Goal: Transaction & Acquisition: Book appointment/travel/reservation

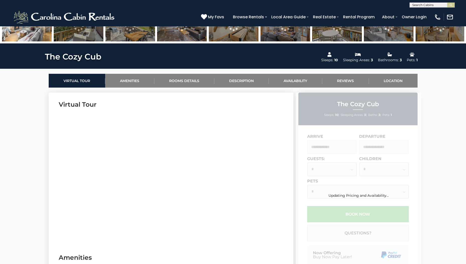
scroll to position [201, 0]
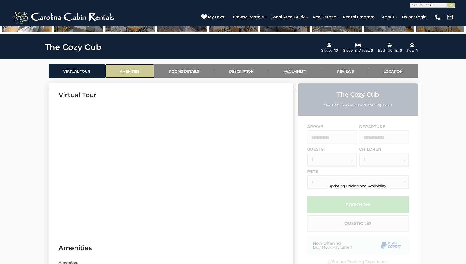
click at [132, 72] on link "Amenities" at bounding box center [129, 71] width 49 height 14
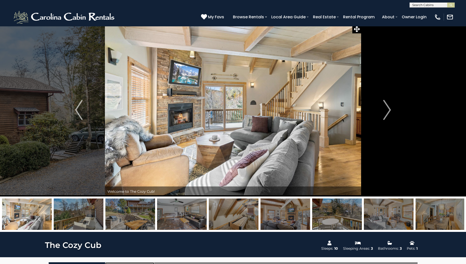
scroll to position [0, 0]
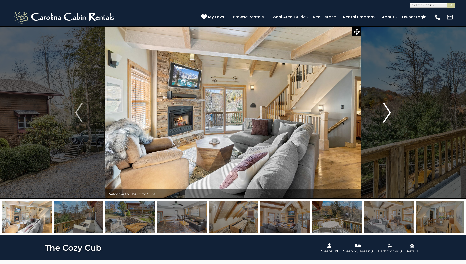
click at [397, 107] on button "Next" at bounding box center [387, 112] width 52 height 173
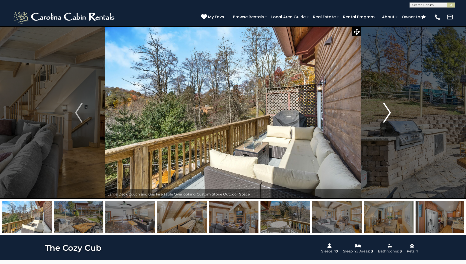
click at [389, 114] on img "Next" at bounding box center [388, 113] width 8 height 20
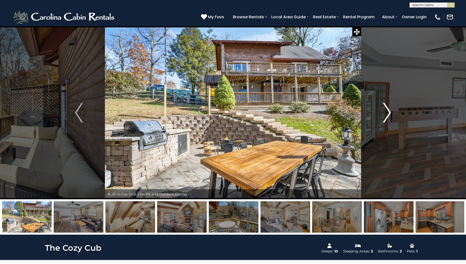
click at [389, 114] on img "Next" at bounding box center [388, 113] width 8 height 20
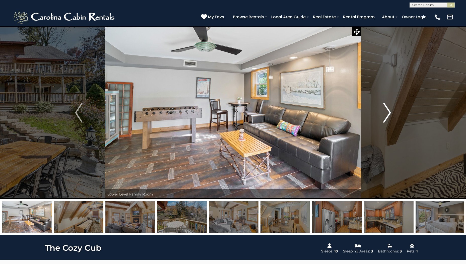
click at [389, 114] on img "Next" at bounding box center [388, 113] width 8 height 20
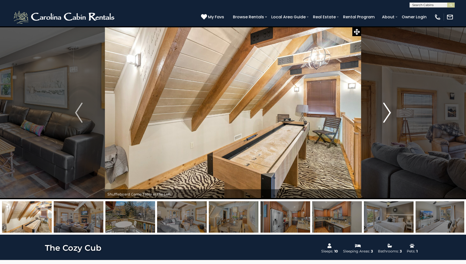
click at [389, 114] on img "Next" at bounding box center [388, 113] width 8 height 20
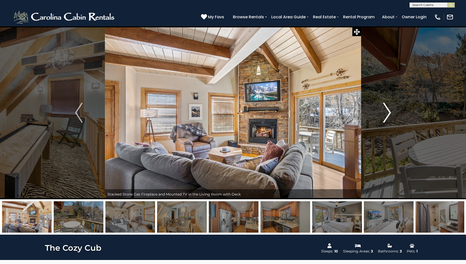
click at [389, 114] on img "Next" at bounding box center [388, 113] width 8 height 20
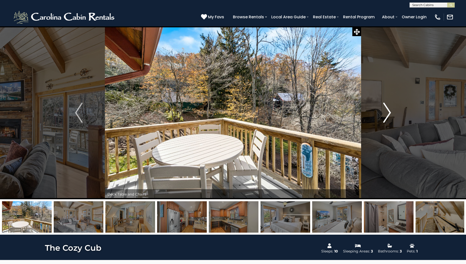
click at [389, 114] on img "Next" at bounding box center [388, 113] width 8 height 20
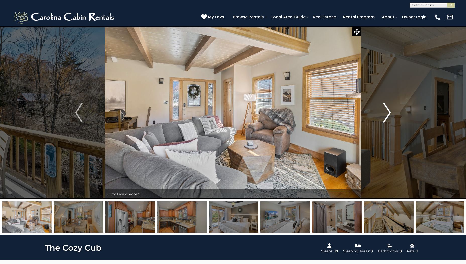
click at [389, 114] on img "Next" at bounding box center [388, 113] width 8 height 20
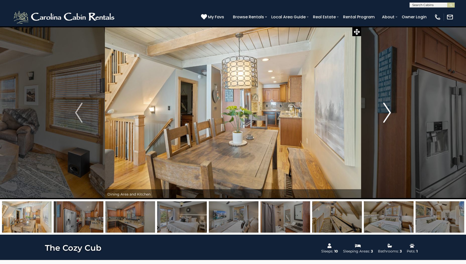
click at [389, 114] on img "Next" at bounding box center [388, 113] width 8 height 20
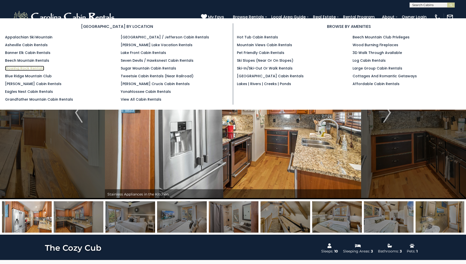
click at [34, 69] on link "Blowing Rock Rentals" at bounding box center [24, 68] width 39 height 5
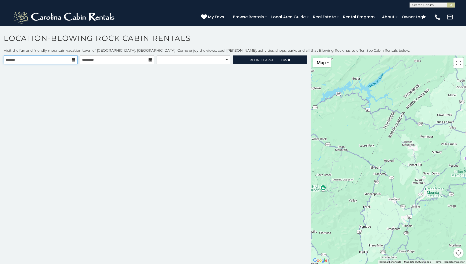
click at [51, 59] on input "text" at bounding box center [41, 60] width 74 height 9
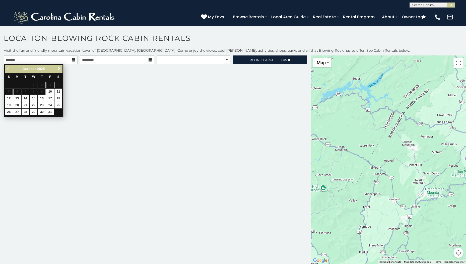
click at [59, 71] on span "Next" at bounding box center [59, 69] width 4 height 4
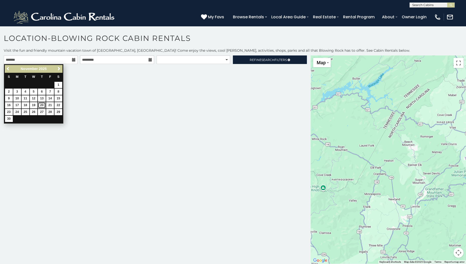
click at [40, 104] on link "20" at bounding box center [42, 105] width 8 height 6
type input "**********"
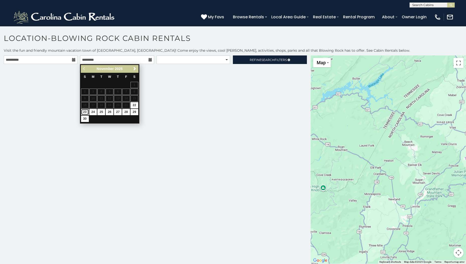
click at [85, 110] on link "23" at bounding box center [85, 112] width 8 height 6
type input "**********"
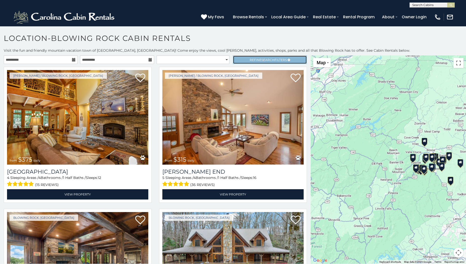
click at [245, 59] on link "Refine Search Filters" at bounding box center [270, 60] width 74 height 9
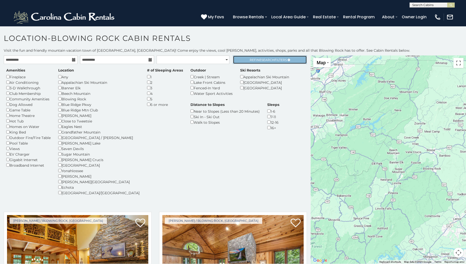
click at [265, 62] on span "Search" at bounding box center [268, 60] width 13 height 4
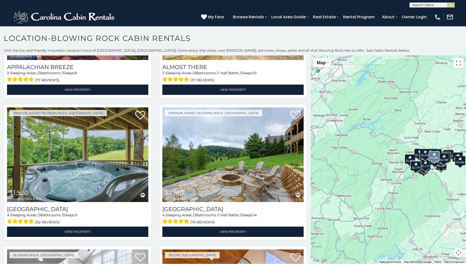
scroll to position [251, 0]
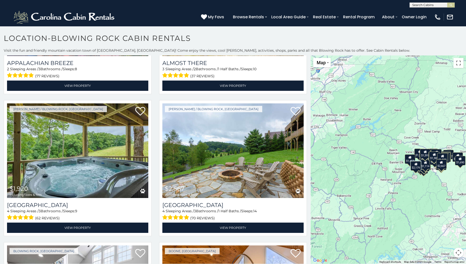
click at [440, 178] on div "$2,179 $1,385 $2,315 $1,920 $2,667 $2,214 $1,452 $2,309 $1,540 $1,509 $1,912 $2…" at bounding box center [388, 160] width 155 height 208
click at [439, 178] on div "$2,179 $1,385 $2,315 $1,920 $2,667 $2,214 $1,452 $2,309 $1,540 $1,509 $1,912 $2…" at bounding box center [388, 160] width 155 height 208
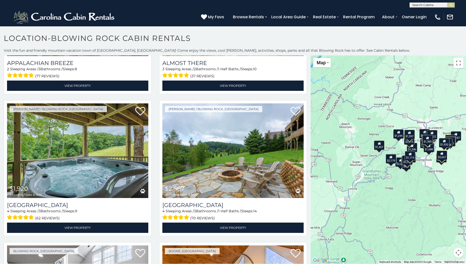
click at [434, 168] on div "$2,179 $1,385 $2,315 $1,920 $2,667 $2,214 $1,452 $2,309 $1,540 $1,509 $1,912 $2…" at bounding box center [388, 160] width 155 height 208
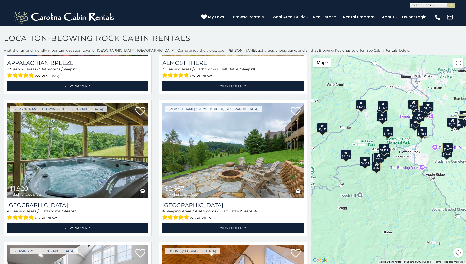
click at [424, 158] on div "$2,179 $1,385 $2,315 $1,920 $2,667 $2,214 $1,452 $2,309 $1,540 $1,509 $1,912 $2…" at bounding box center [388, 160] width 155 height 208
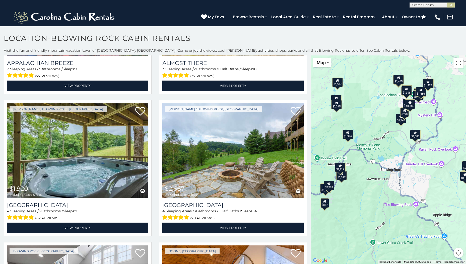
drag, startPoint x: 411, startPoint y: 146, endPoint x: 409, endPoint y: 170, distance: 24.4
click at [409, 170] on div "$2,179 $1,385 $2,315 $1,920 $2,667 $2,214 $1,452 $2,309 $1,540 $1,509 $1,912 $2…" at bounding box center [388, 160] width 155 height 208
click at [414, 133] on icon at bounding box center [415, 133] width 3 height 4
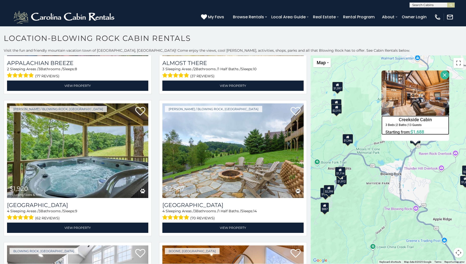
click at [416, 118] on h4 "Creekside Cabin" at bounding box center [415, 120] width 67 height 8
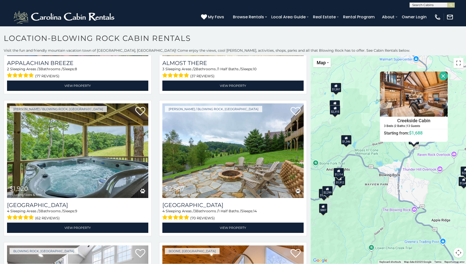
drag, startPoint x: 392, startPoint y: 152, endPoint x: 376, endPoint y: 162, distance: 18.9
click at [376, 162] on div "$2,179 $1,385 $2,315 $1,920 $2,667 $2,214 $1,452 $2,309 $1,540 $1,509 $1,912 $2…" at bounding box center [388, 160] width 155 height 208
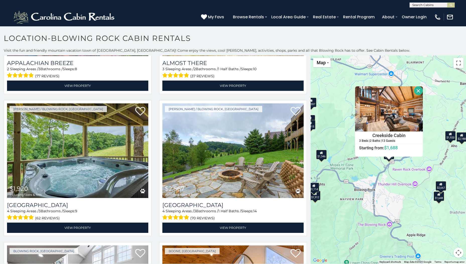
click at [394, 178] on div "$2,179 $1,385 $2,315 $1,920 $2,667 $2,214 $1,452 $2,309 $1,540 $1,509 $1,912 $2…" at bounding box center [388, 160] width 155 height 208
click at [450, 140] on div "$1,920" at bounding box center [451, 136] width 11 height 10
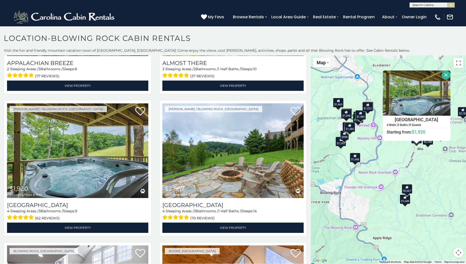
click at [426, 144] on div "$2,188" at bounding box center [428, 140] width 11 height 10
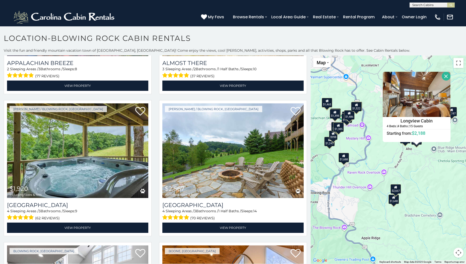
click at [395, 191] on div "$2,667" at bounding box center [396, 189] width 11 height 10
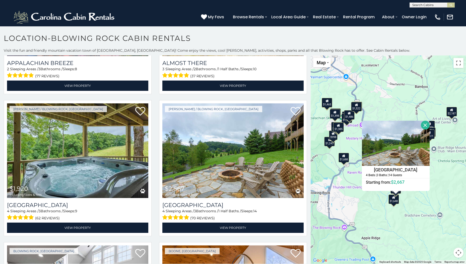
click at [396, 204] on div "$2,179 $1,385 $2,315 $1,920 $2,667 $2,214 $1,452 $2,309 $1,540 $1,509 $1,912 $2…" at bounding box center [388, 160] width 155 height 208
click at [394, 204] on div "$2,179 $1,385 $2,315 $1,920 $2,667 $2,214 $1,452 $2,309 $1,540 $1,509 $1,912 $2…" at bounding box center [388, 160] width 155 height 208
click at [393, 201] on div "$1,648" at bounding box center [394, 200] width 11 height 10
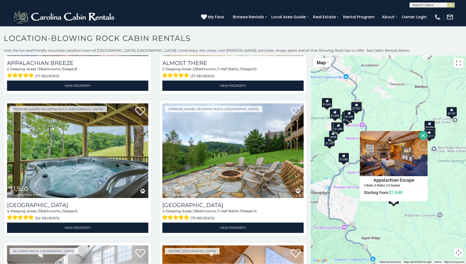
click at [348, 114] on icon at bounding box center [349, 114] width 3 height 4
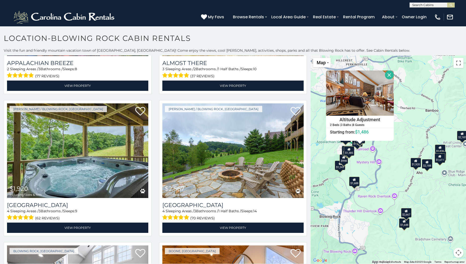
click at [347, 152] on div "$1,385" at bounding box center [349, 151] width 11 height 10
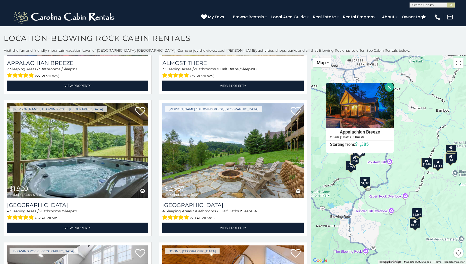
click at [347, 162] on div "$1,243" at bounding box center [351, 166] width 11 height 10
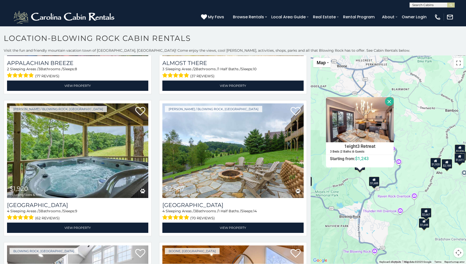
click at [352, 179] on div "$2,179 $1,385 $2,315 $1,920 $2,667 $2,214 $1,452 $2,309 $1,540 $1,509 $1,912 $2…" at bounding box center [388, 160] width 155 height 208
click at [386, 101] on button "Close" at bounding box center [389, 101] width 9 height 9
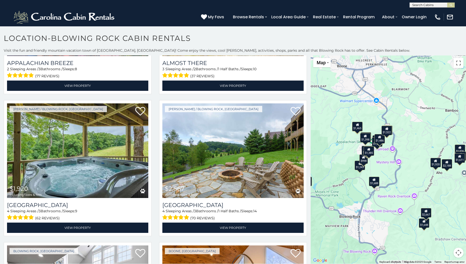
click at [357, 166] on div "$1,243" at bounding box center [360, 166] width 11 height 10
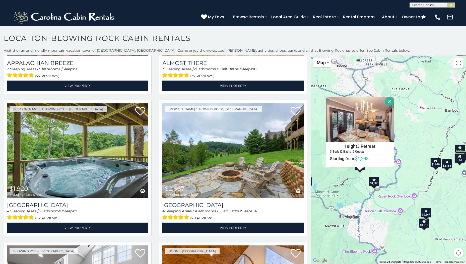
click at [387, 102] on button "Close" at bounding box center [389, 101] width 9 height 9
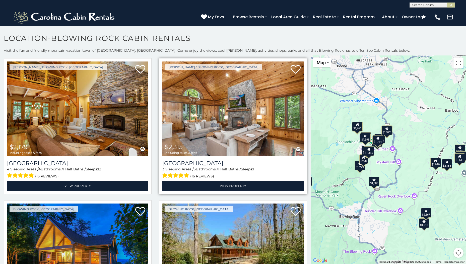
scroll to position [0, 0]
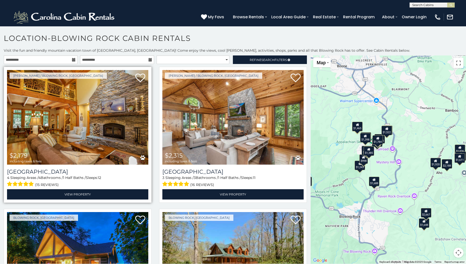
click at [88, 118] on img at bounding box center [77, 117] width 141 height 95
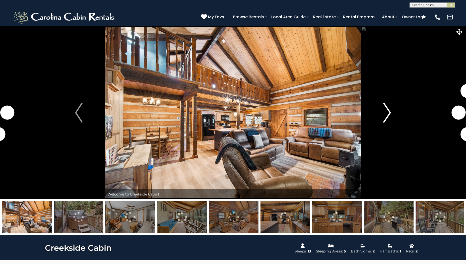
click at [388, 117] on img "Next" at bounding box center [388, 113] width 8 height 20
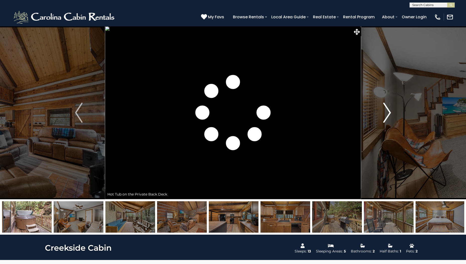
click at [388, 117] on img "Next" at bounding box center [388, 113] width 8 height 20
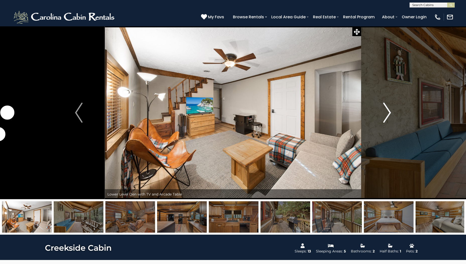
click at [388, 117] on img "Next" at bounding box center [388, 113] width 8 height 20
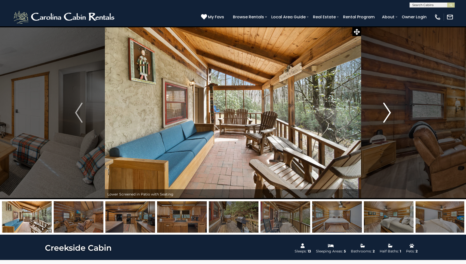
click at [388, 117] on img "Next" at bounding box center [388, 113] width 8 height 20
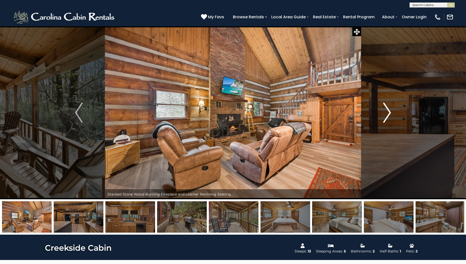
click at [388, 117] on img "Next" at bounding box center [388, 113] width 8 height 20
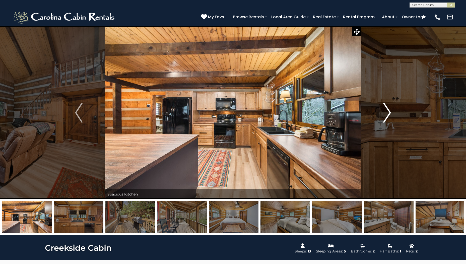
click at [388, 117] on img "Next" at bounding box center [388, 113] width 8 height 20
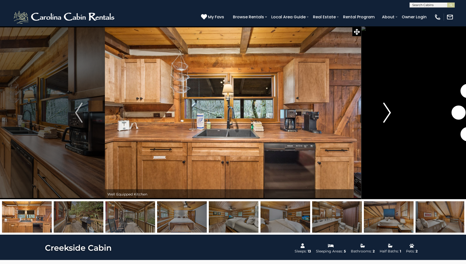
click at [388, 117] on img "Next" at bounding box center [388, 113] width 8 height 20
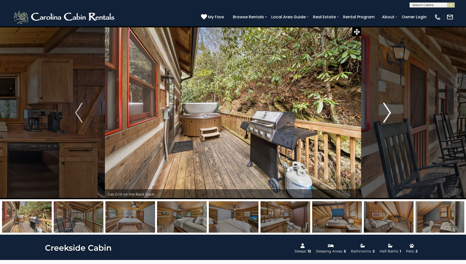
click at [388, 117] on img "Next" at bounding box center [388, 113] width 8 height 20
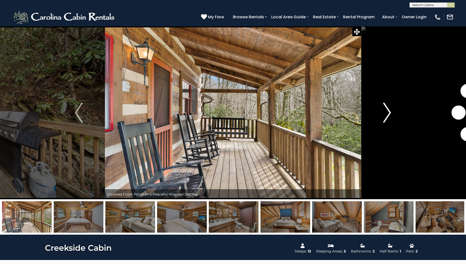
click at [388, 117] on img "Next" at bounding box center [388, 113] width 8 height 20
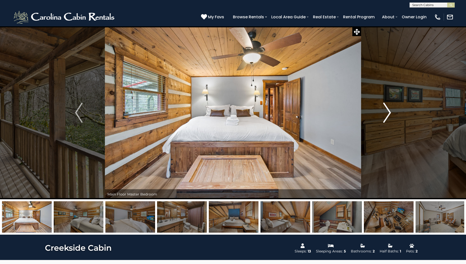
click at [388, 117] on img "Next" at bounding box center [388, 113] width 8 height 20
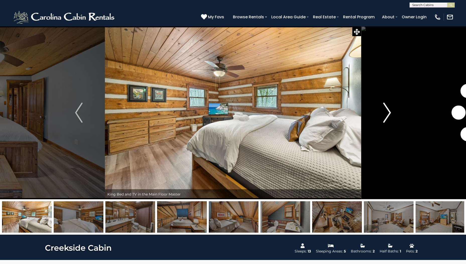
click at [388, 117] on img "Next" at bounding box center [388, 113] width 8 height 20
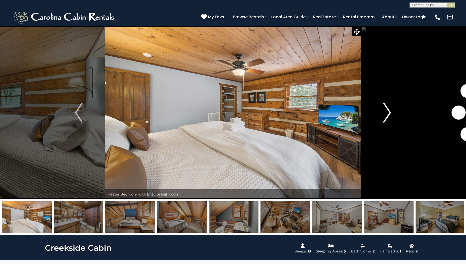
click at [388, 117] on img "Next" at bounding box center [388, 113] width 8 height 20
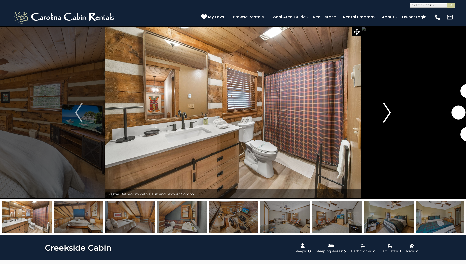
click at [388, 117] on img "Next" at bounding box center [388, 113] width 8 height 20
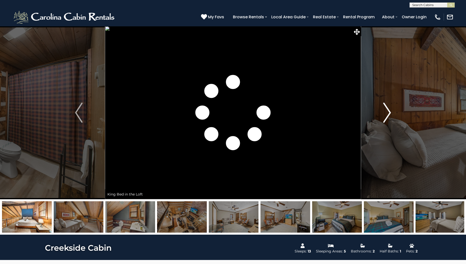
click at [388, 117] on img "Next" at bounding box center [388, 113] width 8 height 20
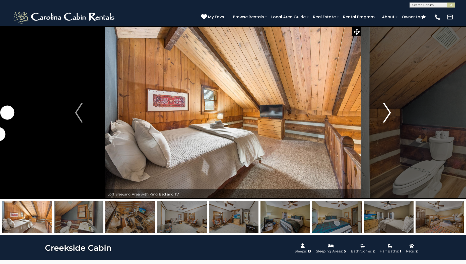
click at [388, 117] on img "Next" at bounding box center [388, 113] width 8 height 20
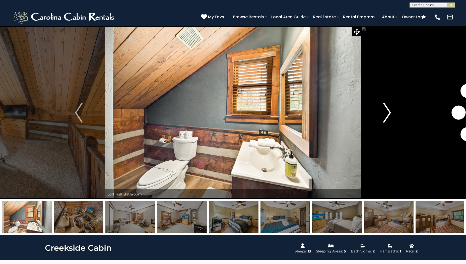
click at [388, 117] on img "Next" at bounding box center [388, 113] width 8 height 20
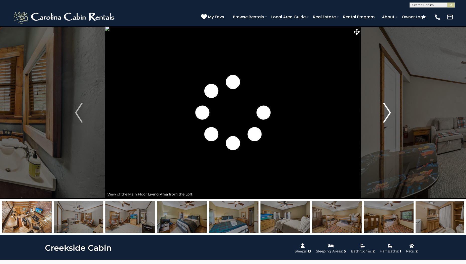
click at [388, 117] on img "Next" at bounding box center [388, 113] width 8 height 20
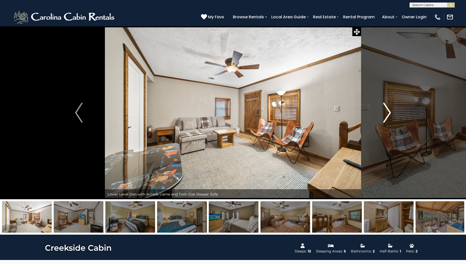
click at [388, 117] on img "Next" at bounding box center [388, 113] width 8 height 20
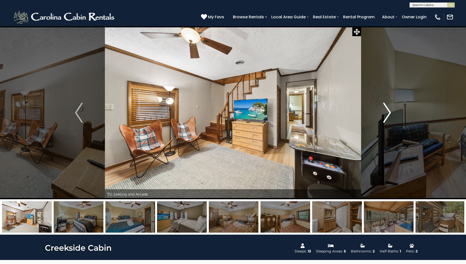
click at [388, 117] on img "Next" at bounding box center [388, 113] width 8 height 20
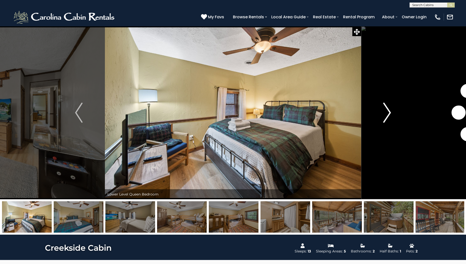
click at [388, 117] on img "Next" at bounding box center [388, 113] width 8 height 20
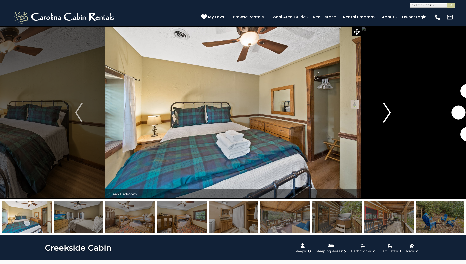
click at [388, 117] on img "Next" at bounding box center [388, 113] width 8 height 20
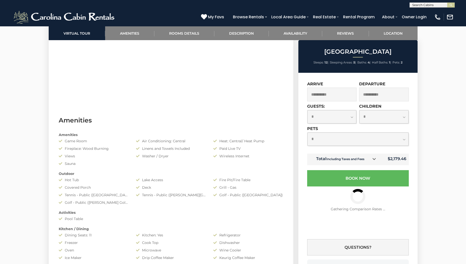
scroll to position [352, 0]
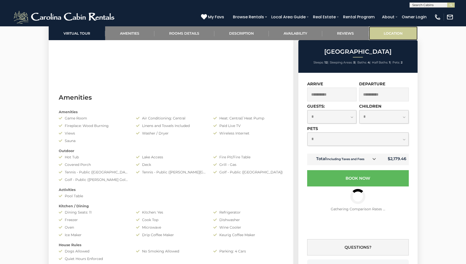
click at [392, 32] on link "Location" at bounding box center [393, 33] width 49 height 14
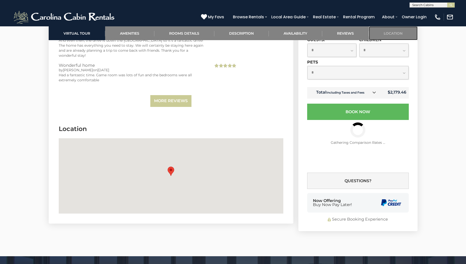
scroll to position [1656, 0]
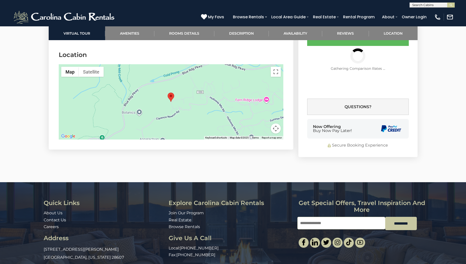
click at [276, 124] on button "Map camera controls" at bounding box center [276, 129] width 10 height 10
click at [261, 124] on button "Zoom out" at bounding box center [263, 129] width 10 height 10
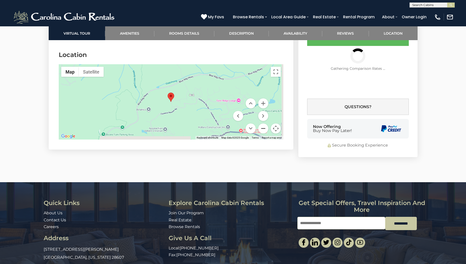
click at [261, 124] on button "Zoom out" at bounding box center [263, 129] width 10 height 10
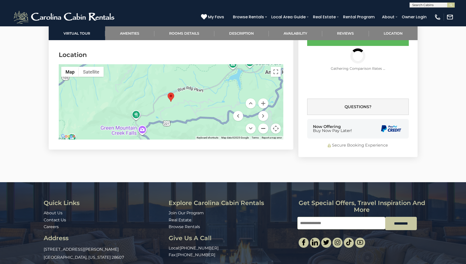
click at [261, 124] on button "Zoom out" at bounding box center [263, 129] width 10 height 10
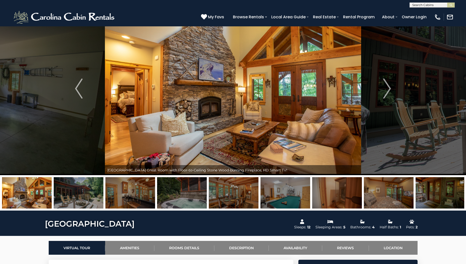
scroll to position [0, 0]
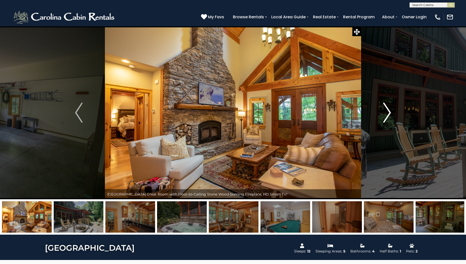
click at [391, 114] on button "Next" at bounding box center [387, 112] width 52 height 173
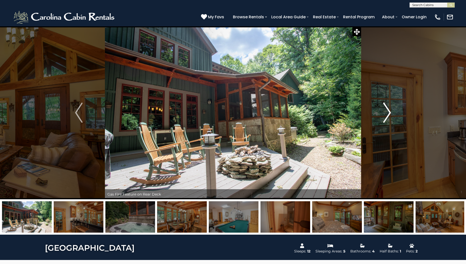
click at [391, 114] on img "Next" at bounding box center [388, 113] width 8 height 20
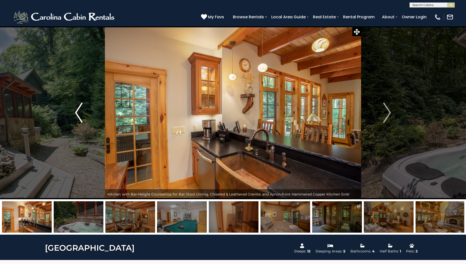
click at [82, 115] on img "Previous" at bounding box center [79, 113] width 8 height 20
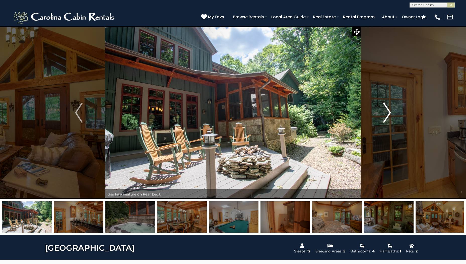
click at [390, 120] on img "Next" at bounding box center [388, 113] width 8 height 20
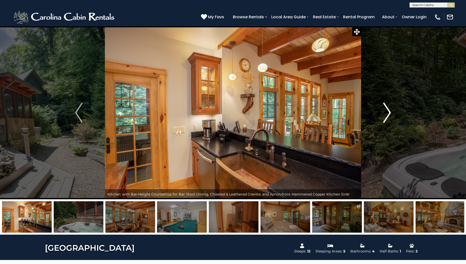
click at [390, 120] on img "Next" at bounding box center [388, 113] width 8 height 20
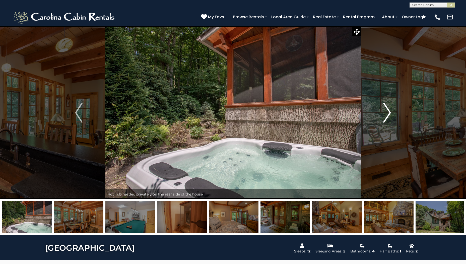
click at [390, 120] on img "Next" at bounding box center [388, 113] width 8 height 20
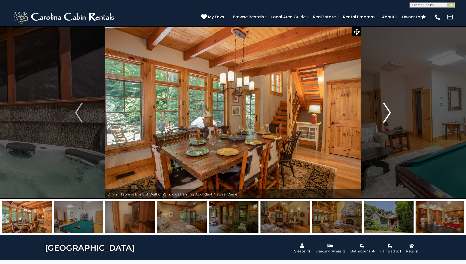
click at [390, 120] on img "Next" at bounding box center [388, 113] width 8 height 20
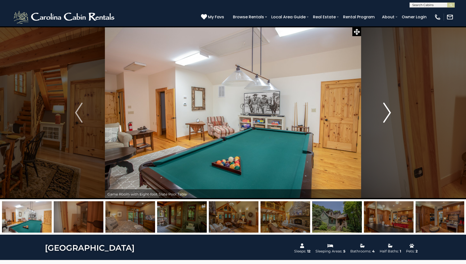
click at [390, 120] on img "Next" at bounding box center [388, 113] width 8 height 20
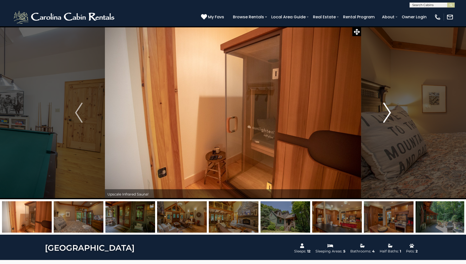
click at [390, 120] on img "Next" at bounding box center [388, 113] width 8 height 20
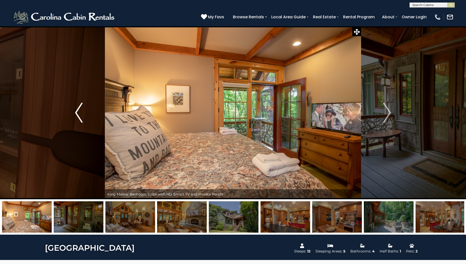
click at [86, 118] on button "Previous" at bounding box center [79, 112] width 52 height 173
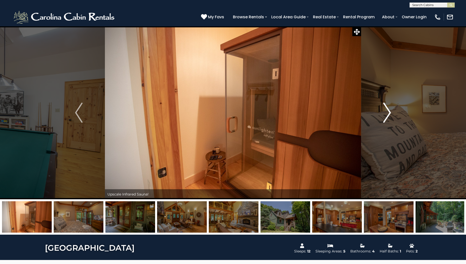
click at [382, 127] on button "Next" at bounding box center [387, 112] width 52 height 173
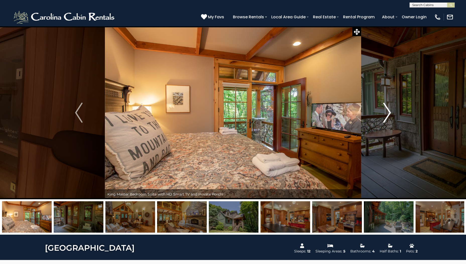
click at [384, 119] on img "Next" at bounding box center [388, 113] width 8 height 20
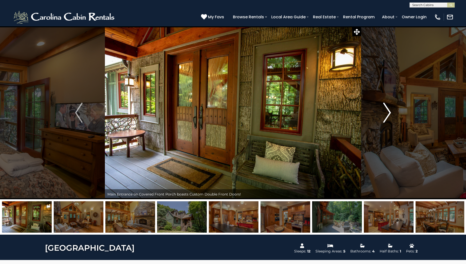
click at [384, 119] on img "Next" at bounding box center [388, 113] width 8 height 20
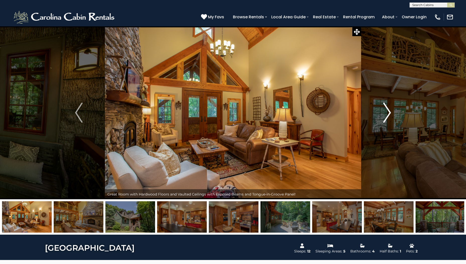
click at [384, 119] on img "Next" at bounding box center [388, 113] width 8 height 20
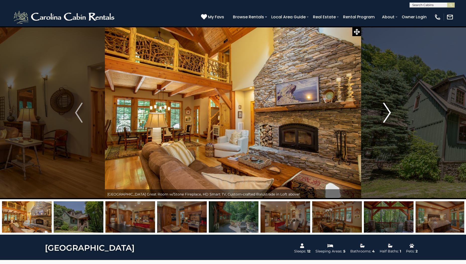
click at [384, 119] on img "Next" at bounding box center [388, 113] width 8 height 20
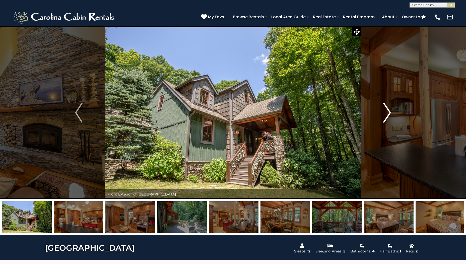
click at [384, 119] on img "Next" at bounding box center [388, 113] width 8 height 20
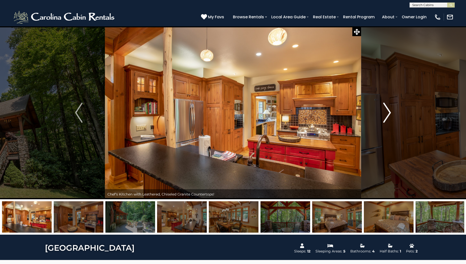
click at [384, 119] on img "Next" at bounding box center [388, 113] width 8 height 20
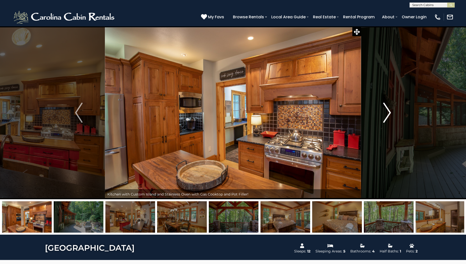
click at [384, 119] on img "Next" at bounding box center [388, 113] width 8 height 20
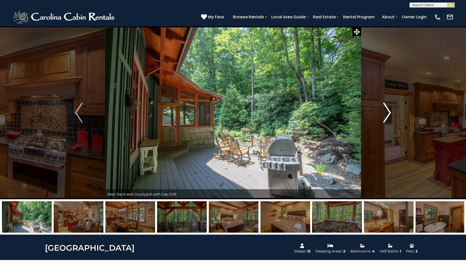
click at [384, 119] on img "Next" at bounding box center [388, 113] width 8 height 20
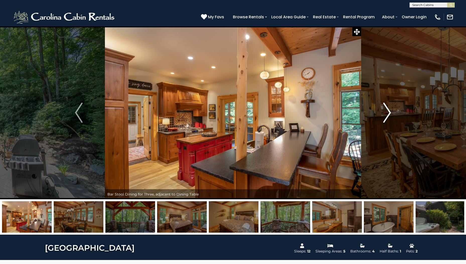
click at [384, 119] on img "Next" at bounding box center [388, 113] width 8 height 20
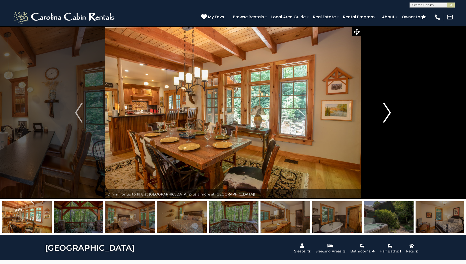
click at [384, 119] on img "Next" at bounding box center [388, 113] width 8 height 20
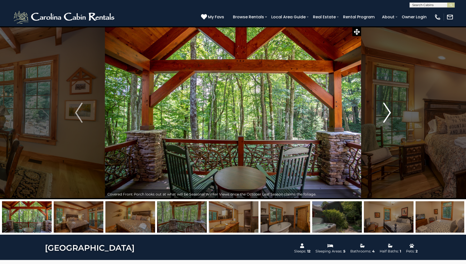
click at [384, 119] on img "Next" at bounding box center [388, 113] width 8 height 20
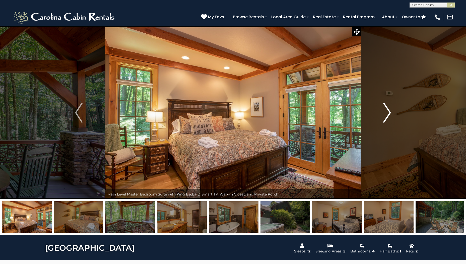
click at [384, 119] on img "Next" at bounding box center [388, 113] width 8 height 20
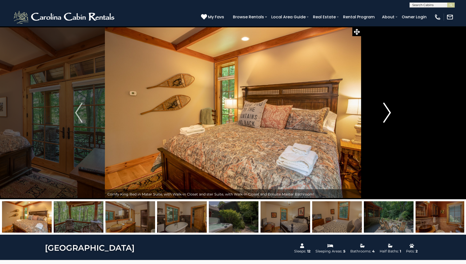
click at [384, 119] on img "Next" at bounding box center [388, 113] width 8 height 20
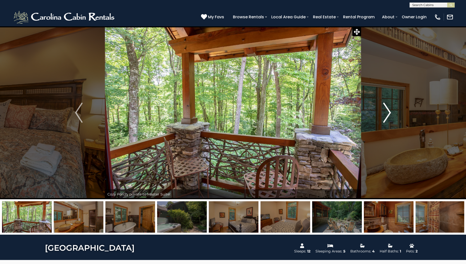
click at [384, 119] on img "Next" at bounding box center [388, 113] width 8 height 20
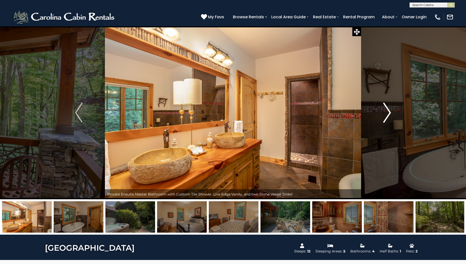
click at [384, 119] on img "Next" at bounding box center [388, 113] width 8 height 20
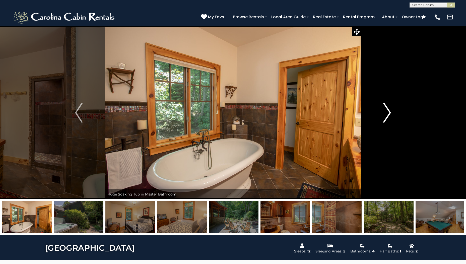
click at [384, 119] on img "Next" at bounding box center [388, 113] width 8 height 20
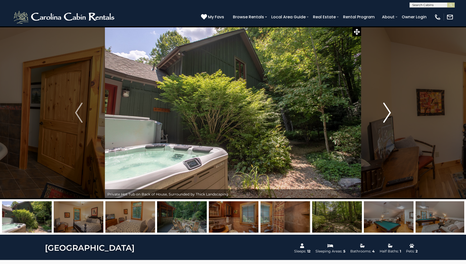
click at [384, 119] on img "Next" at bounding box center [388, 113] width 8 height 20
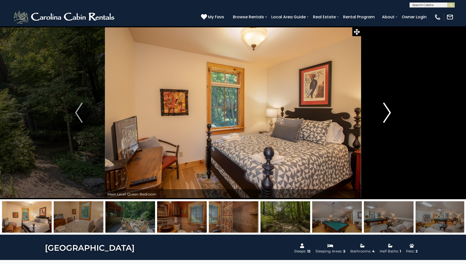
click at [384, 119] on img "Next" at bounding box center [388, 113] width 8 height 20
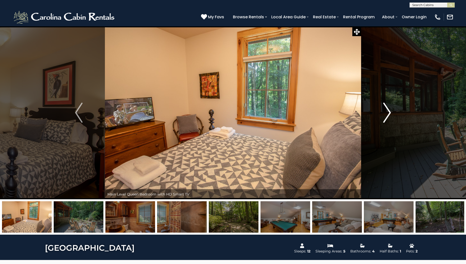
click at [384, 119] on img "Next" at bounding box center [388, 113] width 8 height 20
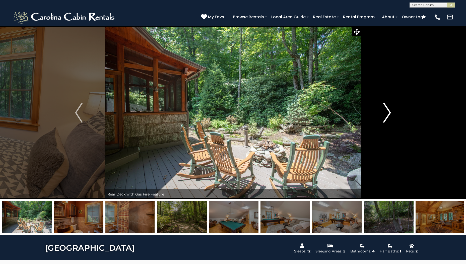
click at [384, 119] on img "Next" at bounding box center [388, 113] width 8 height 20
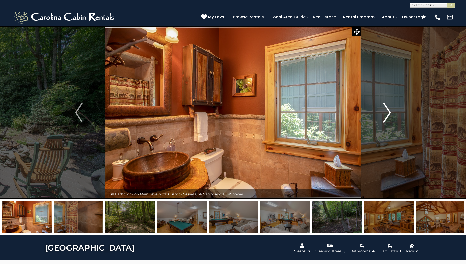
click at [384, 119] on img "Next" at bounding box center [388, 113] width 8 height 20
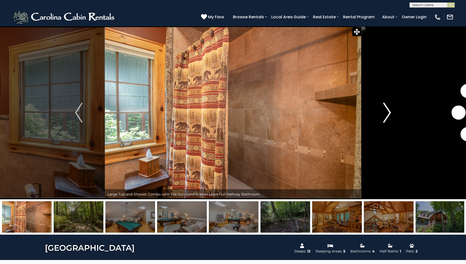
click at [384, 119] on img "Next" at bounding box center [388, 113] width 8 height 20
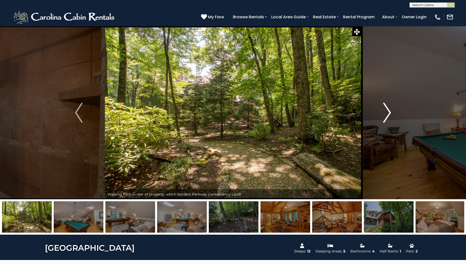
click at [384, 119] on img "Next" at bounding box center [388, 113] width 8 height 20
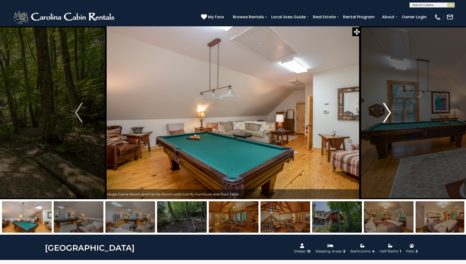
click at [384, 119] on img "Next" at bounding box center [388, 113] width 8 height 20
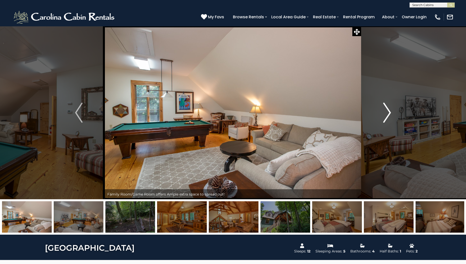
click at [384, 119] on img "Next" at bounding box center [388, 113] width 8 height 20
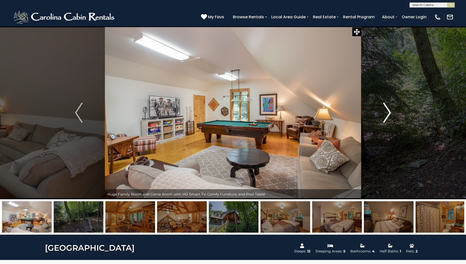
click at [384, 119] on img "Next" at bounding box center [388, 113] width 8 height 20
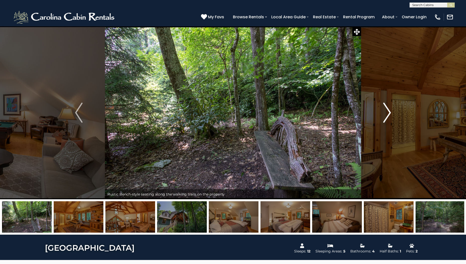
click at [384, 119] on img "Next" at bounding box center [388, 113] width 8 height 20
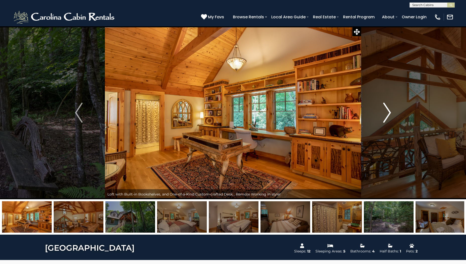
click at [384, 119] on img "Next" at bounding box center [388, 113] width 8 height 20
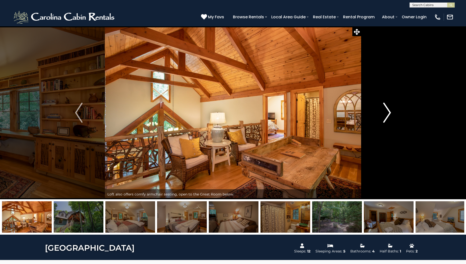
click at [384, 119] on img "Next" at bounding box center [388, 113] width 8 height 20
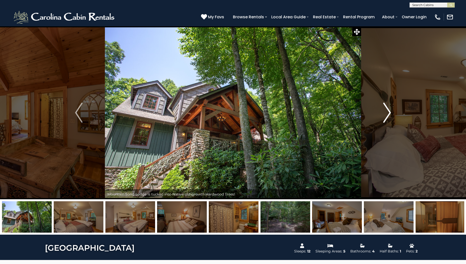
click at [384, 119] on img "Next" at bounding box center [388, 113] width 8 height 20
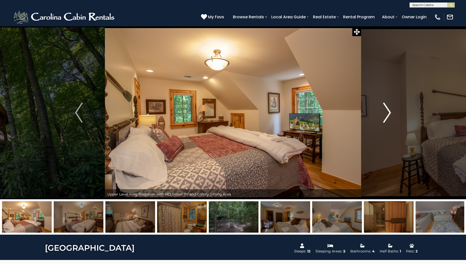
click at [384, 119] on img "Next" at bounding box center [388, 113] width 8 height 20
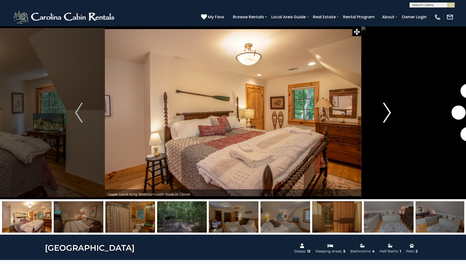
click at [384, 119] on img "Next" at bounding box center [388, 113] width 8 height 20
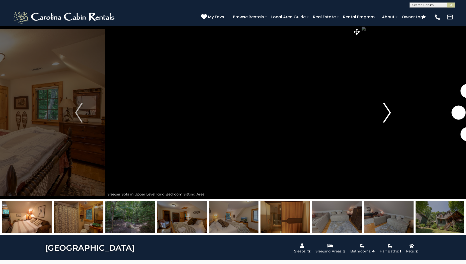
click at [384, 119] on img "Next" at bounding box center [388, 113] width 8 height 20
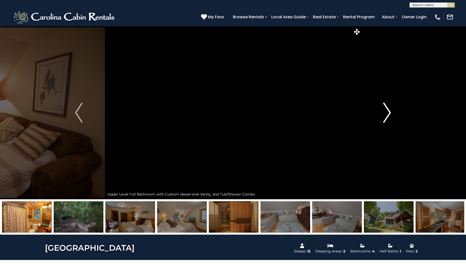
click at [384, 119] on img "Next" at bounding box center [388, 113] width 8 height 20
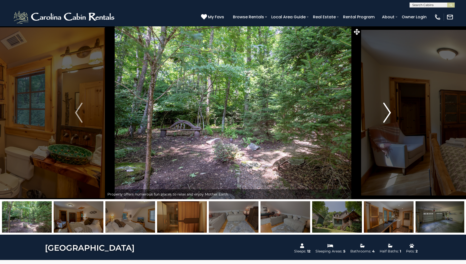
click at [384, 119] on img "Next" at bounding box center [388, 113] width 8 height 20
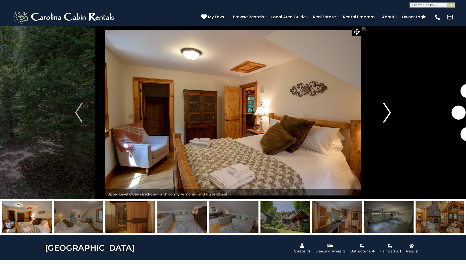
click at [384, 119] on img "Next" at bounding box center [388, 113] width 8 height 20
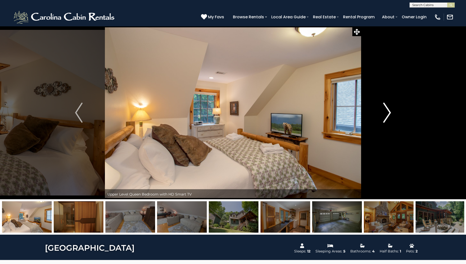
click at [384, 119] on img "Next" at bounding box center [388, 113] width 8 height 20
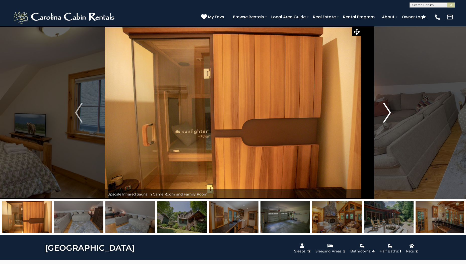
click at [384, 119] on img "Next" at bounding box center [388, 113] width 8 height 20
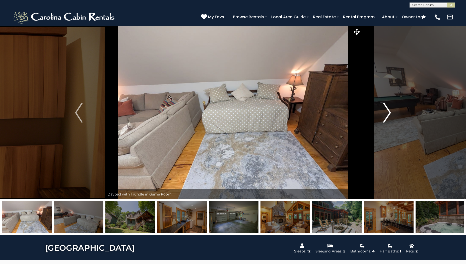
click at [384, 119] on img "Next" at bounding box center [388, 113] width 8 height 20
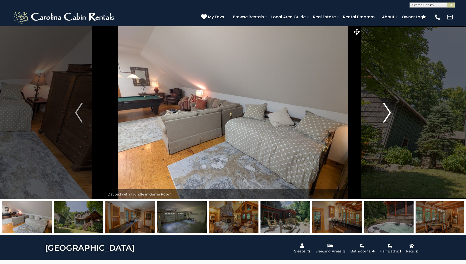
click at [384, 119] on img "Next" at bounding box center [388, 113] width 8 height 20
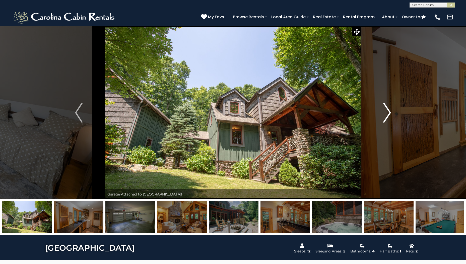
click at [384, 119] on img "Next" at bounding box center [388, 113] width 8 height 20
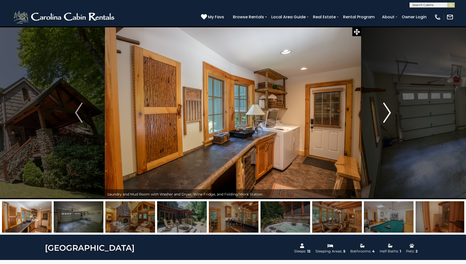
click at [384, 119] on img "Next" at bounding box center [388, 113] width 8 height 20
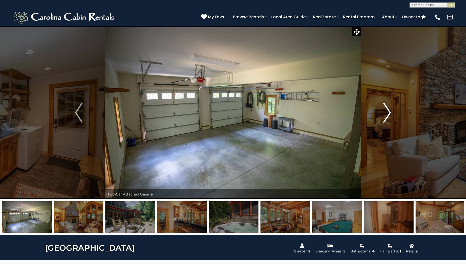
click at [384, 119] on img "Next" at bounding box center [388, 113] width 8 height 20
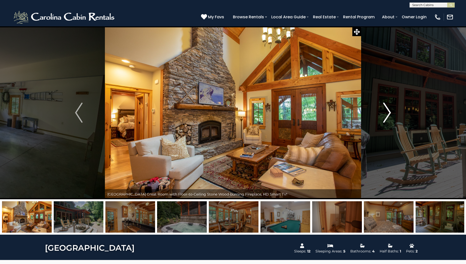
click at [384, 119] on img "Next" at bounding box center [388, 113] width 8 height 20
